Goal: Information Seeking & Learning: Learn about a topic

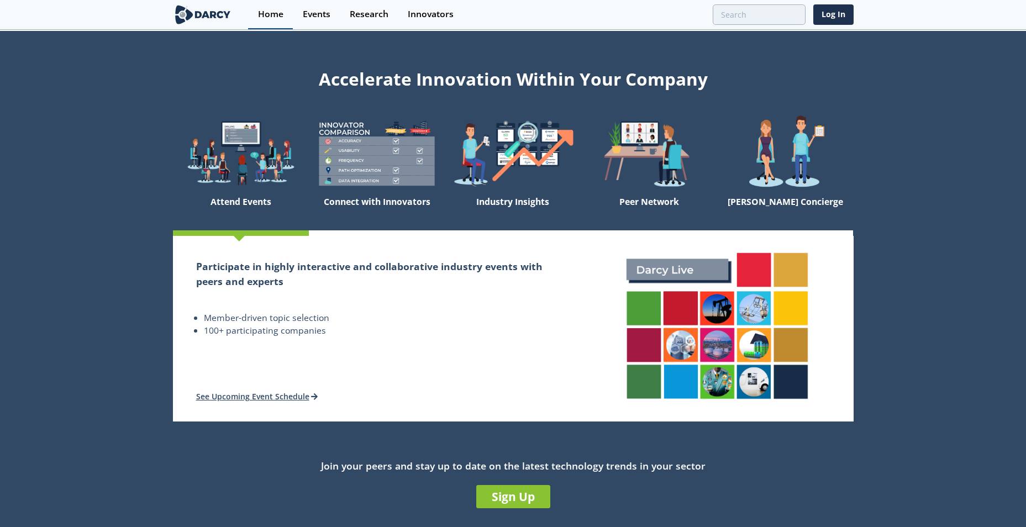
click at [271, 11] on div "Home" at bounding box center [270, 14] width 25 height 9
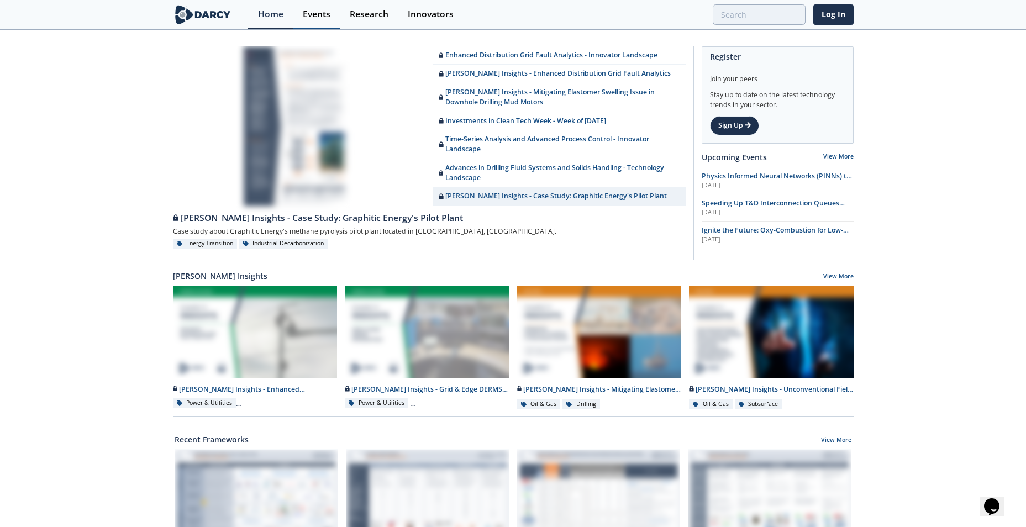
click at [325, 13] on div "Events" at bounding box center [317, 14] width 28 height 9
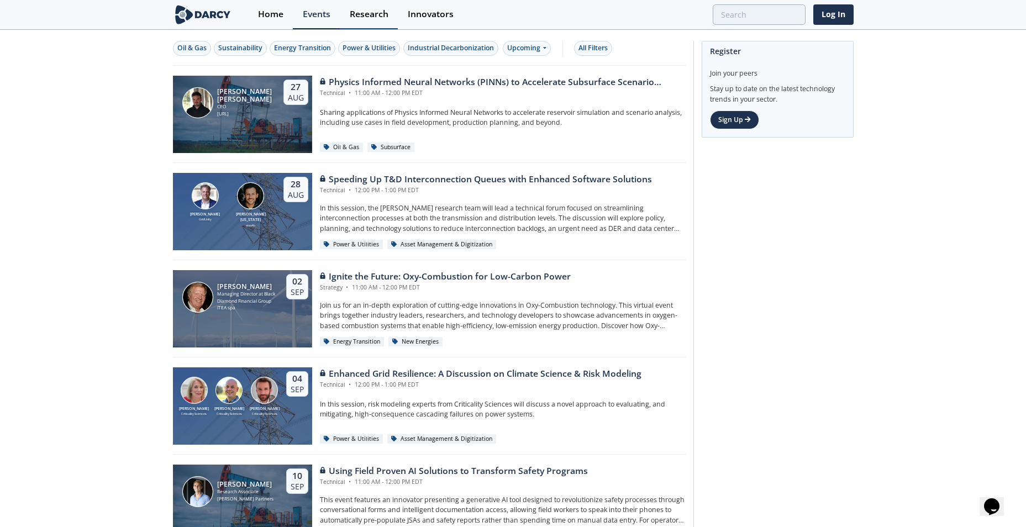
click at [368, 19] on div "Research" at bounding box center [369, 14] width 39 height 9
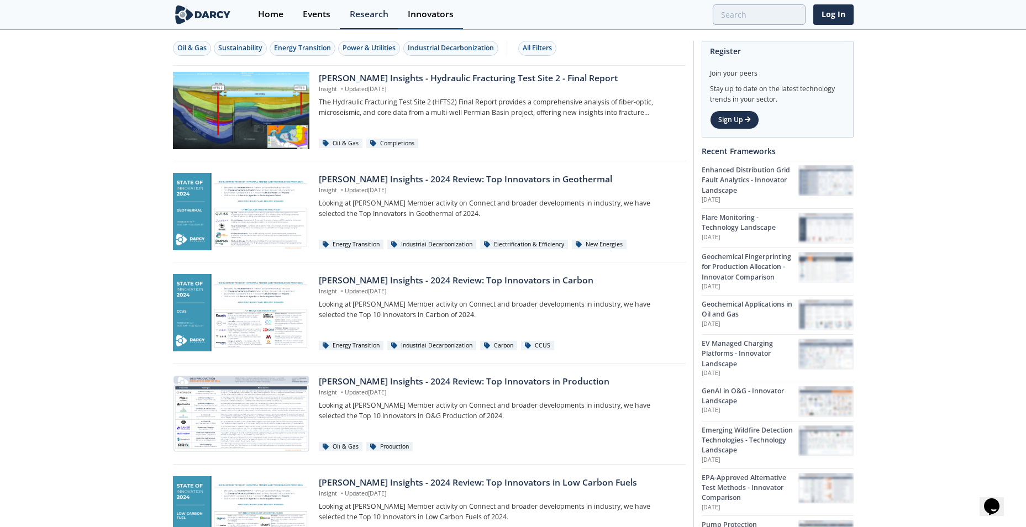
click at [435, 15] on div "Innovators" at bounding box center [431, 14] width 46 height 9
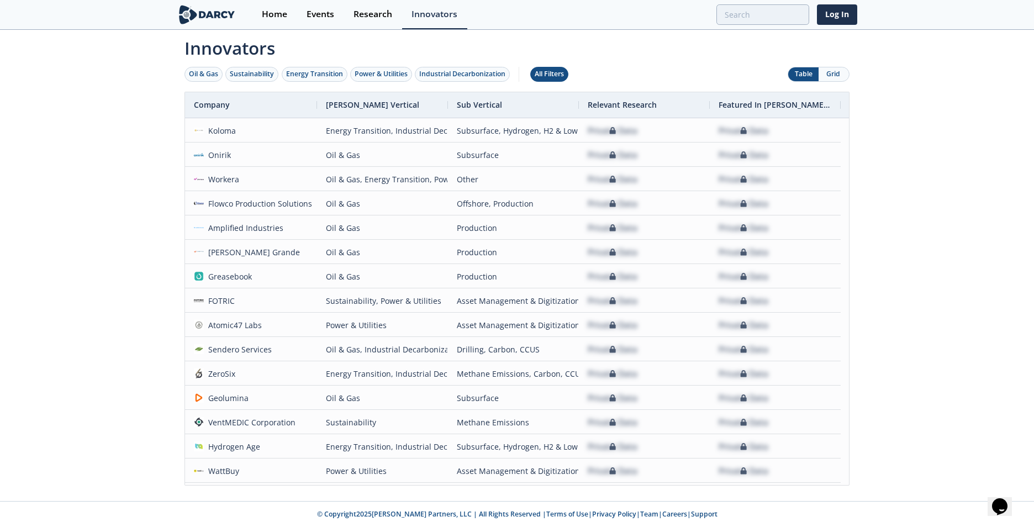
click at [556, 75] on div "All Filters" at bounding box center [549, 74] width 29 height 10
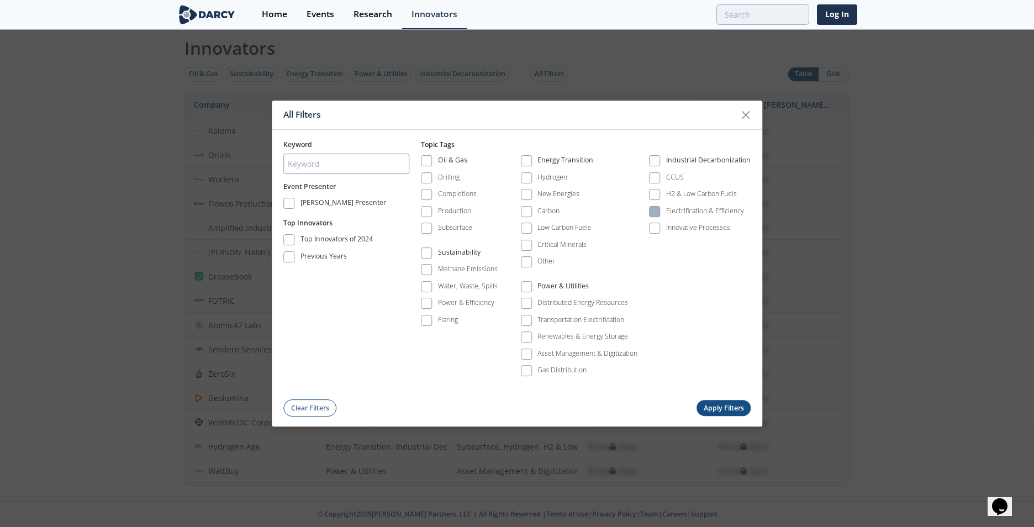
click at [654, 211] on span at bounding box center [655, 212] width 8 height 8
click at [721, 407] on button "Apply Filters" at bounding box center [724, 409] width 54 height 16
click at [715, 409] on button "Apply Filters" at bounding box center [724, 409] width 54 height 16
click at [525, 262] on span at bounding box center [527, 263] width 8 height 8
click at [529, 160] on span at bounding box center [527, 161] width 8 height 8
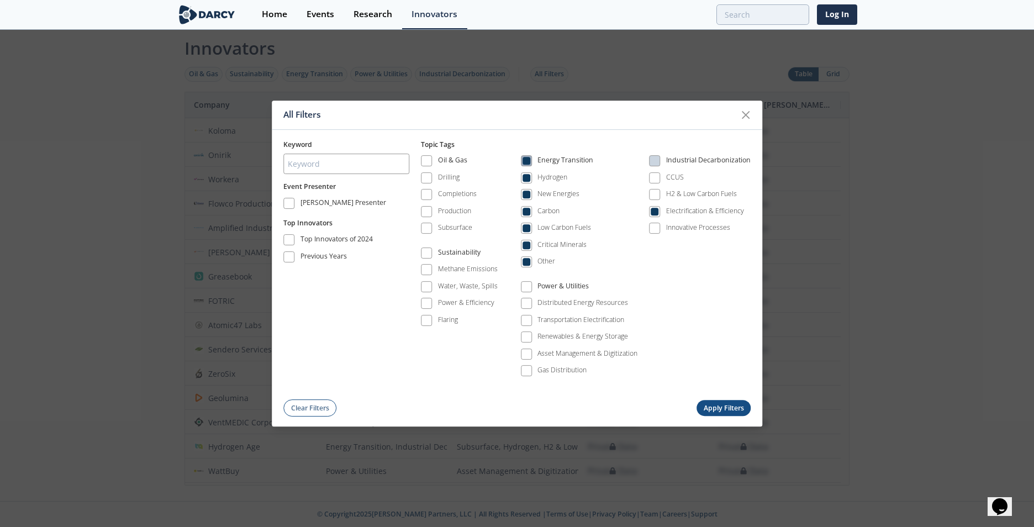
click at [529, 160] on span at bounding box center [527, 161] width 8 height 8
click at [524, 260] on span at bounding box center [527, 263] width 8 height 8
click at [429, 304] on span at bounding box center [427, 304] width 8 height 8
click at [702, 406] on button "Apply Filters" at bounding box center [724, 409] width 54 height 16
click at [726, 411] on button "Apply Filters" at bounding box center [724, 409] width 54 height 16
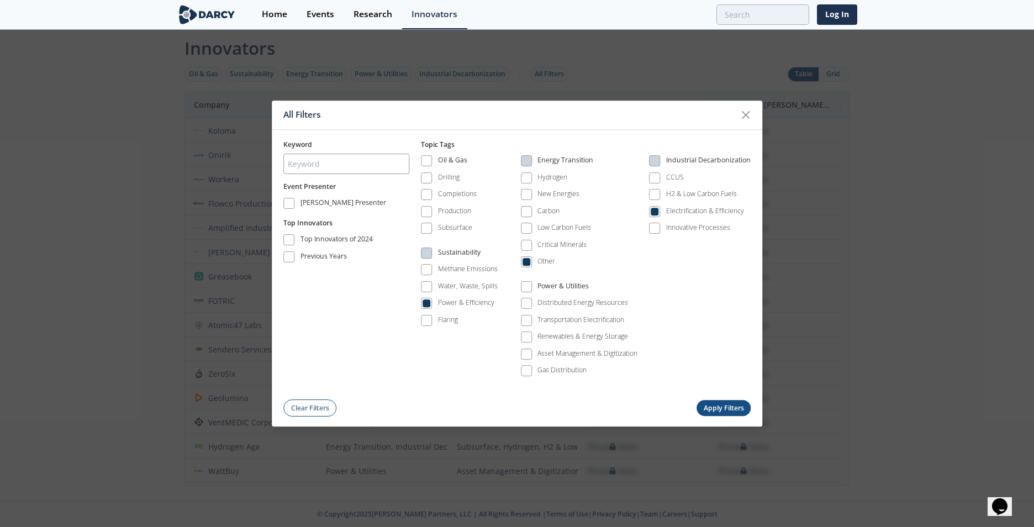
click at [726, 411] on button "Apply Filters" at bounding box center [724, 409] width 54 height 16
click at [310, 403] on button "Clear Filters" at bounding box center [309, 408] width 53 height 17
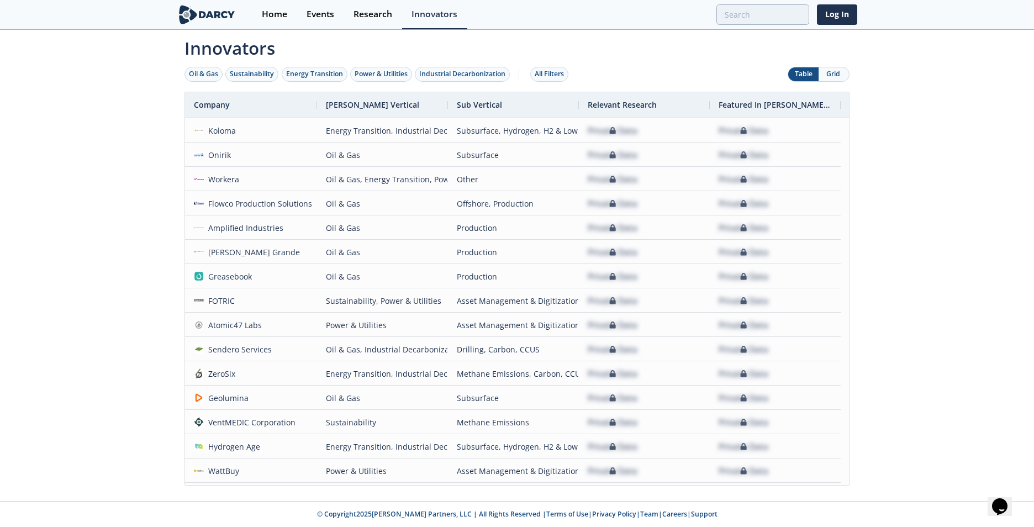
click at [888, 159] on div "Innovators Oil & Gas Sustainability Energy Transition Power & Utilities Industr…" at bounding box center [517, 266] width 1034 height 470
